Goal: Check status: Check status

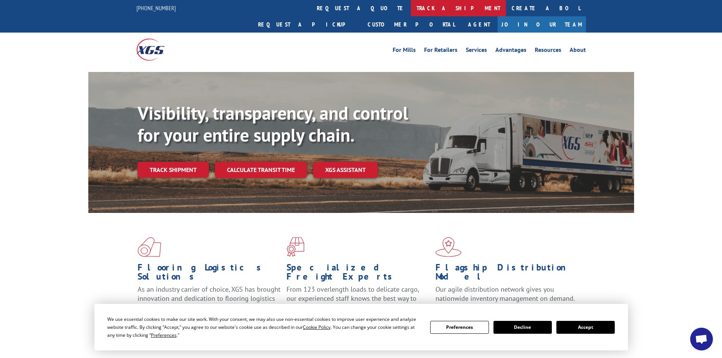
click at [411, 10] on link "track a shipment" at bounding box center [458, 8] width 95 height 16
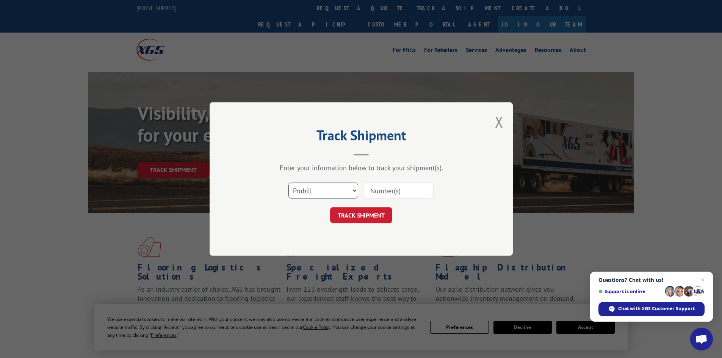
click at [325, 192] on select "Select category... Probill BOL PO" at bounding box center [324, 191] width 70 height 16
select select "bol"
click at [289, 183] on select "Select category... Probill BOL PO" at bounding box center [324, 191] width 70 height 16
click at [391, 190] on input at bounding box center [399, 191] width 70 height 16
paste input "6014630"
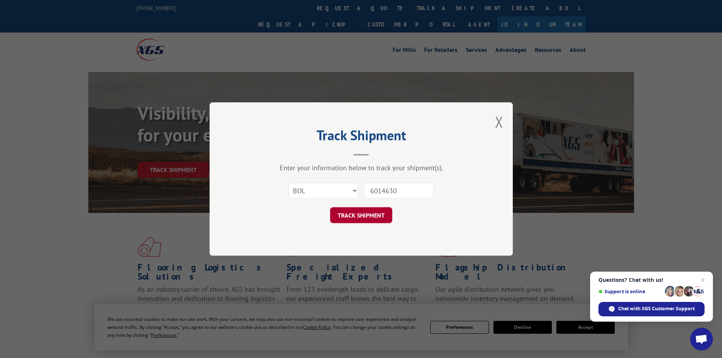
type input "6014630"
click at [379, 213] on button "TRACK SHIPMENT" at bounding box center [361, 215] width 62 height 16
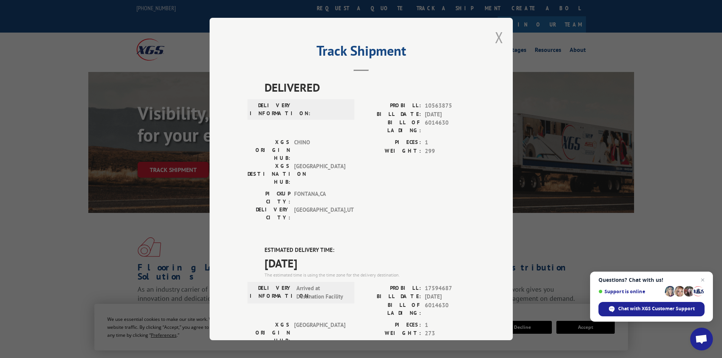
click at [497, 36] on button "Close modal" at bounding box center [499, 37] width 8 height 20
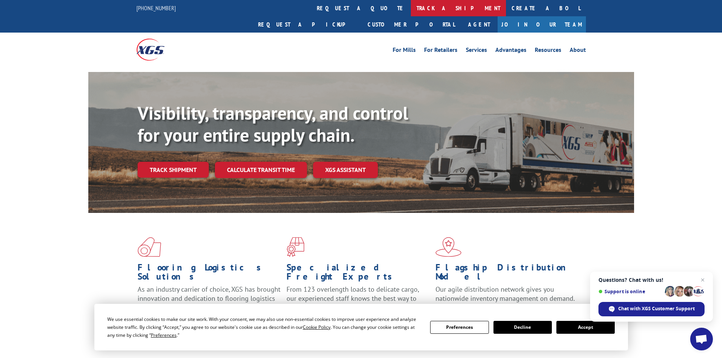
click at [411, 8] on link "track a shipment" at bounding box center [458, 8] width 95 height 16
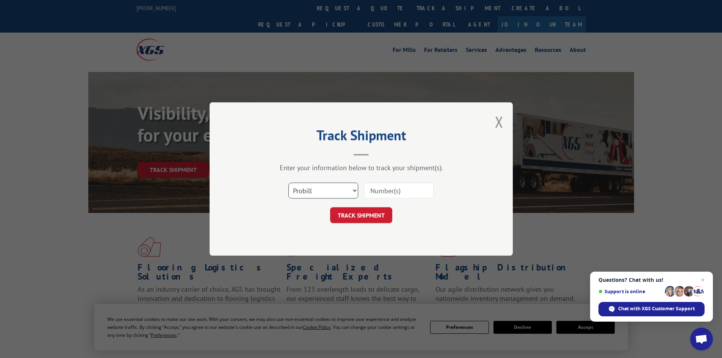
click at [320, 192] on select "Select category... Probill BOL PO" at bounding box center [324, 191] width 70 height 16
select select "bol"
click at [289, 183] on select "Select category... Probill BOL PO" at bounding box center [324, 191] width 70 height 16
click at [374, 193] on input at bounding box center [399, 191] width 70 height 16
paste input "6017602"
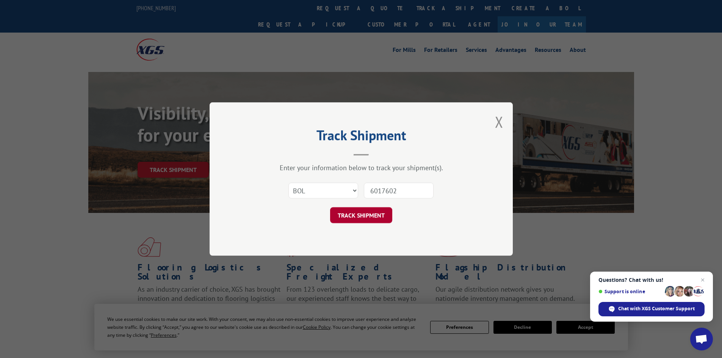
type input "6017602"
click at [368, 215] on button "TRACK SHIPMENT" at bounding box center [361, 215] width 62 height 16
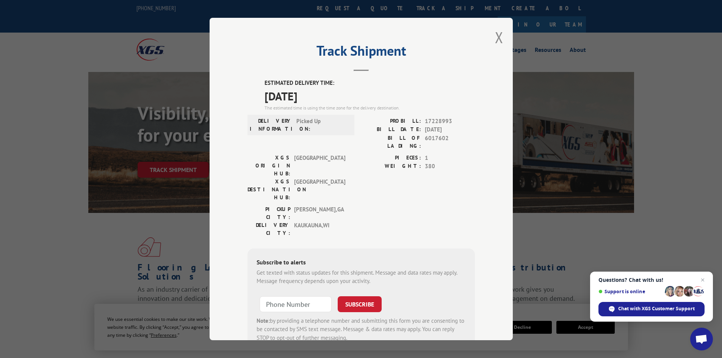
click at [488, 39] on div "Track Shipment ESTIMATED DELIVERY TIME: [DATE] The estimated time is using the …" at bounding box center [361, 179] width 303 height 323
drag, startPoint x: 497, startPoint y: 36, endPoint x: 376, endPoint y: 23, distance: 122.5
click at [497, 36] on button "Close modal" at bounding box center [499, 37] width 8 height 20
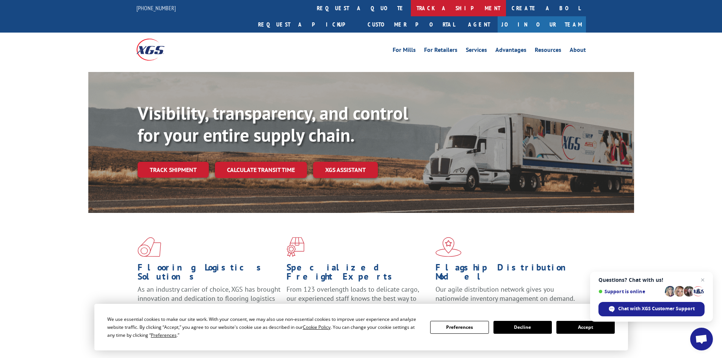
click at [411, 11] on link "track a shipment" at bounding box center [458, 8] width 95 height 16
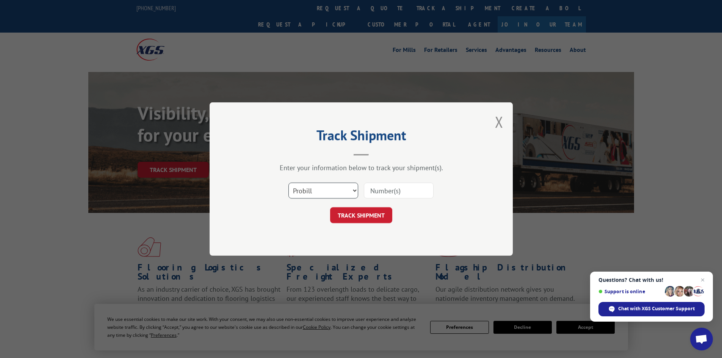
click at [322, 188] on select "Select category... Probill BOL PO" at bounding box center [324, 191] width 70 height 16
select select "bol"
click at [289, 183] on select "Select category... Probill BOL PO" at bounding box center [324, 191] width 70 height 16
click at [388, 194] on input at bounding box center [399, 191] width 70 height 16
paste input "6004401"
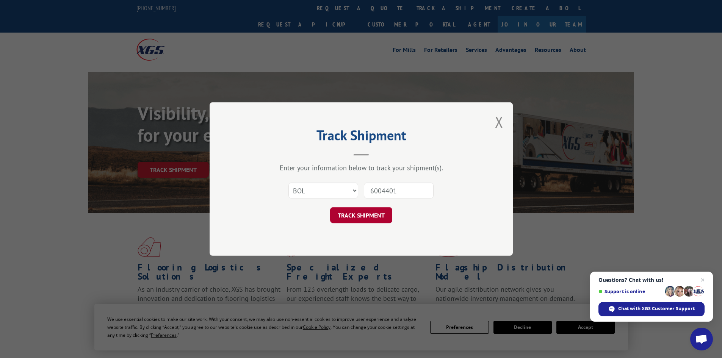
type input "6004401"
click at [367, 212] on button "TRACK SHIPMENT" at bounding box center [361, 215] width 62 height 16
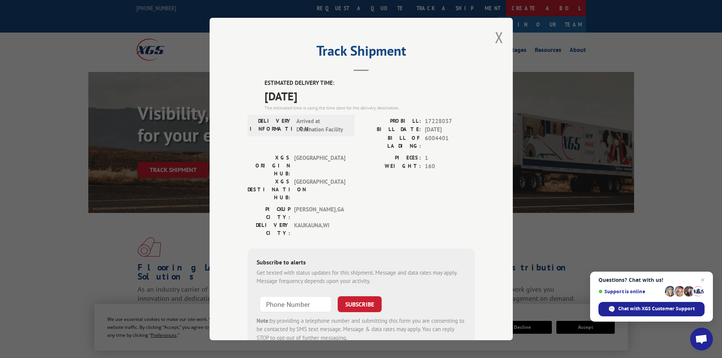
drag, startPoint x: 497, startPoint y: 35, endPoint x: 366, endPoint y: 12, distance: 133.6
click at [495, 36] on button "Close modal" at bounding box center [499, 37] width 8 height 20
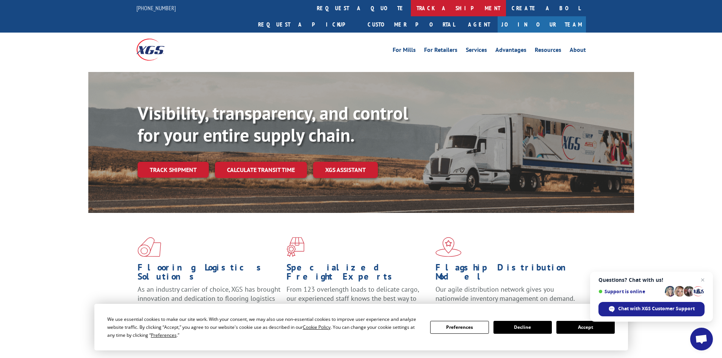
click at [411, 9] on link "track a shipment" at bounding box center [458, 8] width 95 height 16
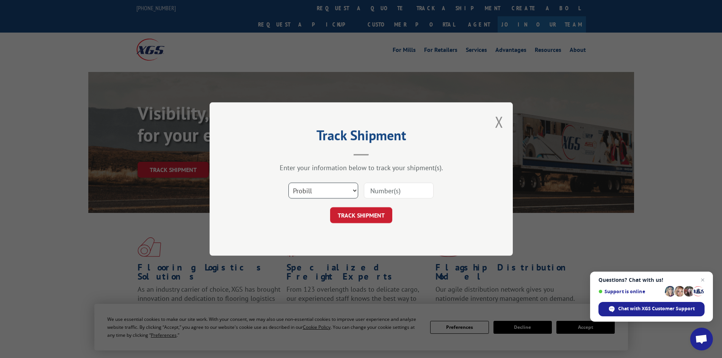
drag, startPoint x: 322, startPoint y: 195, endPoint x: 315, endPoint y: 189, distance: 8.9
click at [316, 190] on select "Select category... Probill BOL PO" at bounding box center [324, 191] width 70 height 16
select select "bol"
click at [289, 183] on select "Select category... Probill BOL PO" at bounding box center [324, 191] width 70 height 16
click at [372, 192] on input at bounding box center [399, 191] width 70 height 16
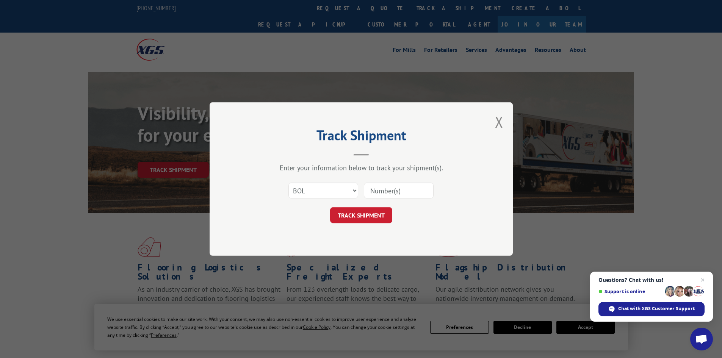
paste input "6003521"
type input "6003521"
click at [380, 212] on button "TRACK SHIPMENT" at bounding box center [361, 215] width 62 height 16
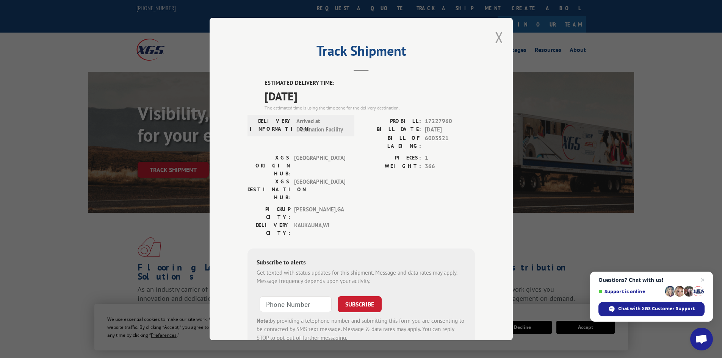
click at [498, 32] on button "Close modal" at bounding box center [499, 37] width 8 height 20
